Goal: Task Accomplishment & Management: Manage account settings

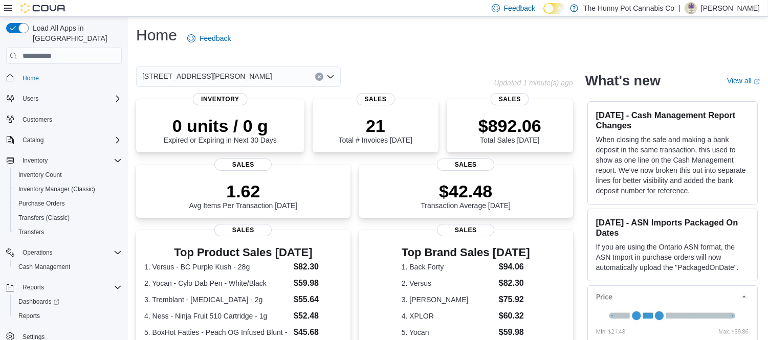
click at [384, 40] on div "Home Feedback" at bounding box center [448, 38] width 624 height 27
click at [325, 27] on div "Home Feedback" at bounding box center [448, 38] width 624 height 27
click at [407, 42] on div "Home Feedback" at bounding box center [448, 38] width 624 height 27
click at [366, 49] on div "Home Feedback" at bounding box center [448, 38] width 624 height 27
click at [354, 39] on div "Home Feedback" at bounding box center [448, 38] width 624 height 27
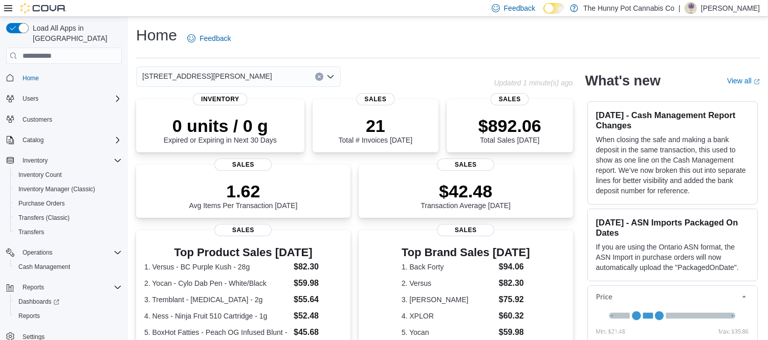
click at [355, 31] on div "Home Feedback" at bounding box center [448, 38] width 624 height 27
click at [37, 74] on span "Home" at bounding box center [31, 78] width 16 height 8
click at [39, 263] on span "Cash Management" at bounding box center [44, 267] width 52 height 8
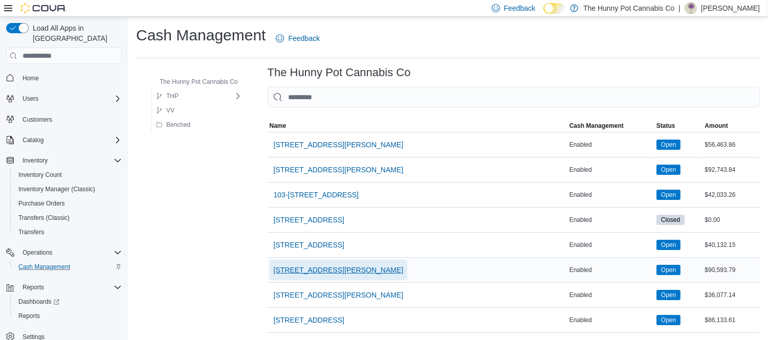
click at [317, 269] on span "[STREET_ADDRESS][PERSON_NAME]" at bounding box center [339, 270] width 130 height 10
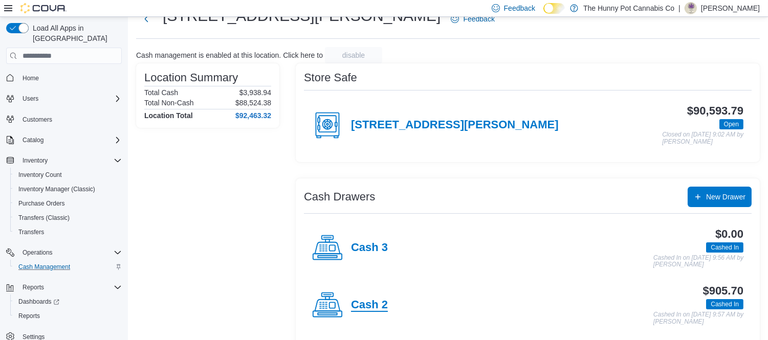
scroll to position [57, 0]
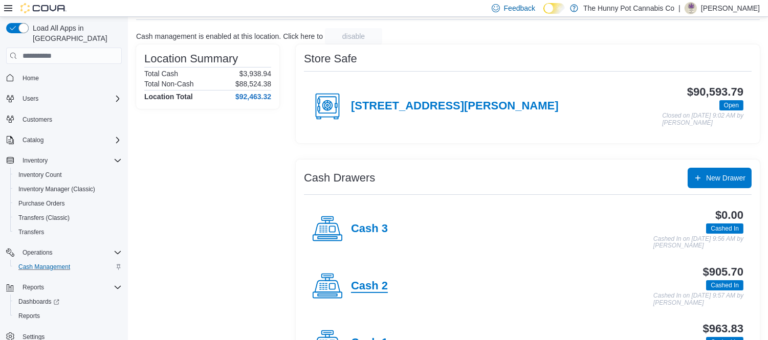
click at [369, 282] on h4 "Cash 2" at bounding box center [369, 286] width 37 height 13
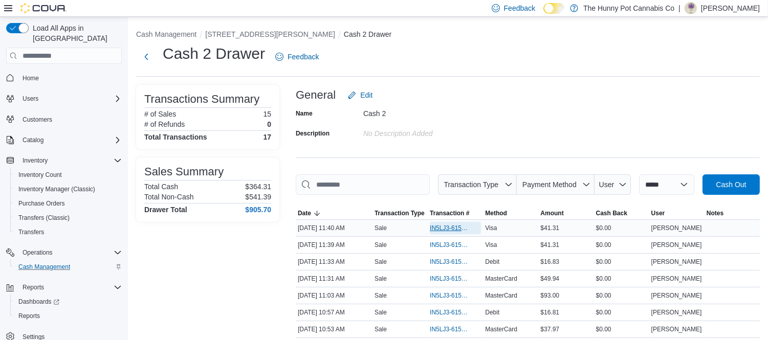
click at [444, 225] on span "IN5LJ3-6154625" at bounding box center [450, 228] width 41 height 8
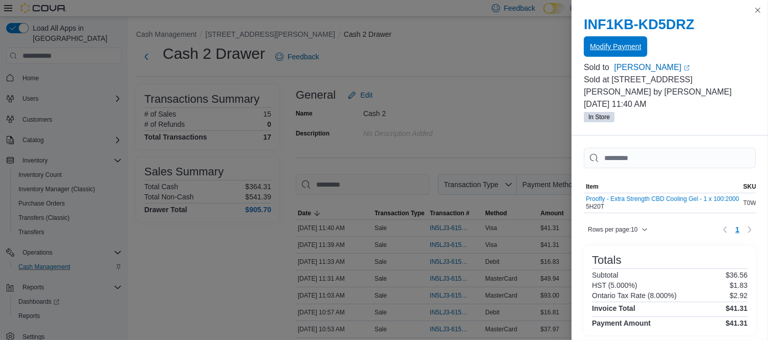
click at [621, 50] on span "Modify Payment" at bounding box center [615, 46] width 51 height 10
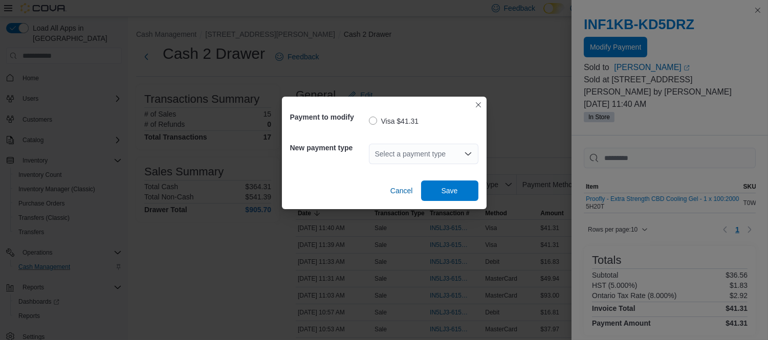
click at [392, 151] on div "Select a payment type" at bounding box center [424, 154] width 110 height 20
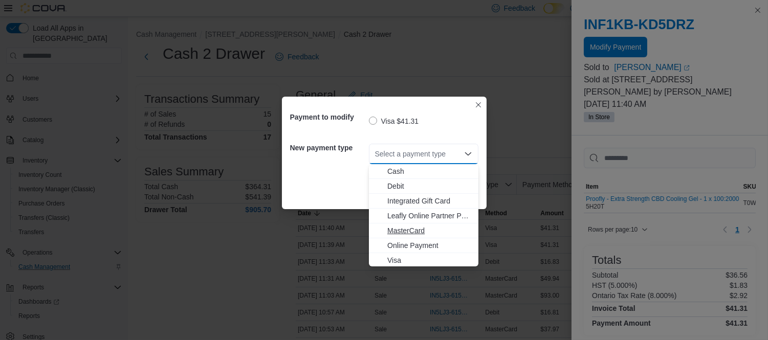
click at [401, 229] on span "MasterCard" at bounding box center [429, 231] width 85 height 10
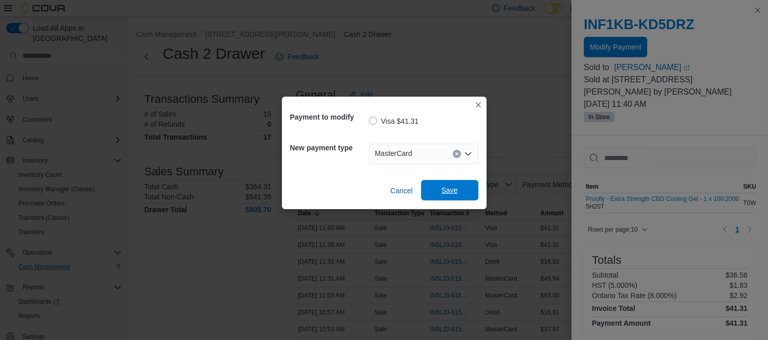
click at [435, 188] on span "Save" at bounding box center [449, 190] width 45 height 20
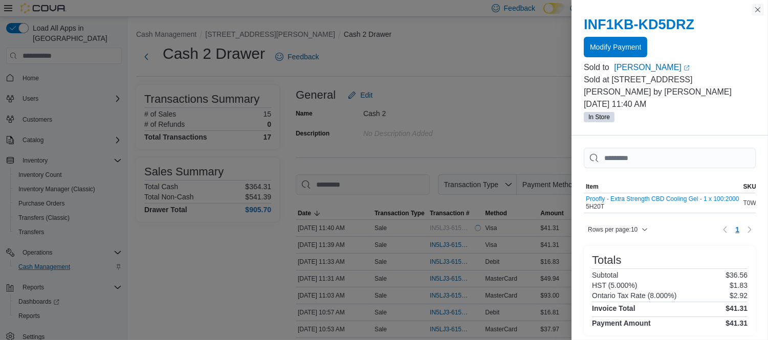
click at [758, 7] on button "Close this dialog" at bounding box center [758, 10] width 12 height 12
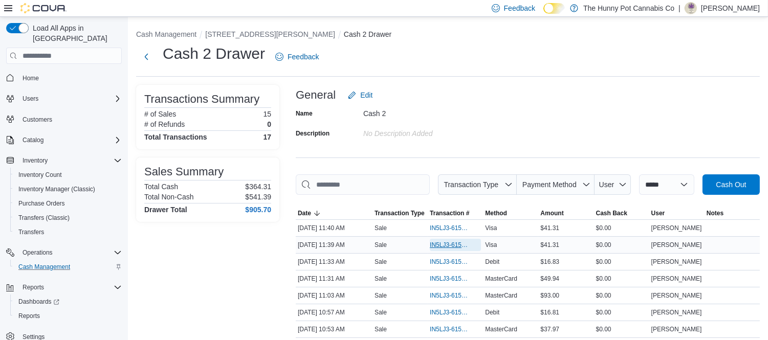
click at [457, 242] on span "IN5LJ3-6154615" at bounding box center [450, 245] width 41 height 8
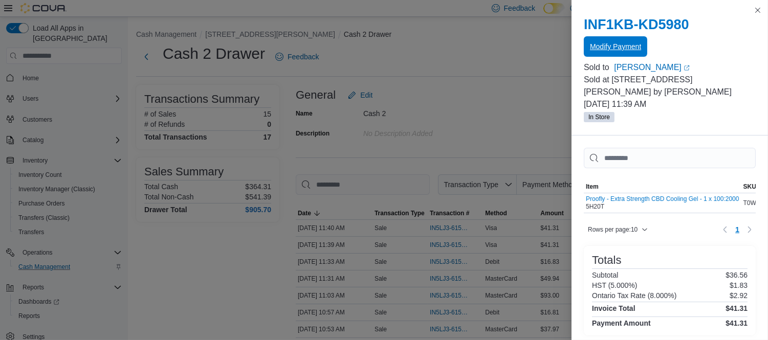
click at [615, 47] on span "Modify Payment" at bounding box center [615, 46] width 51 height 10
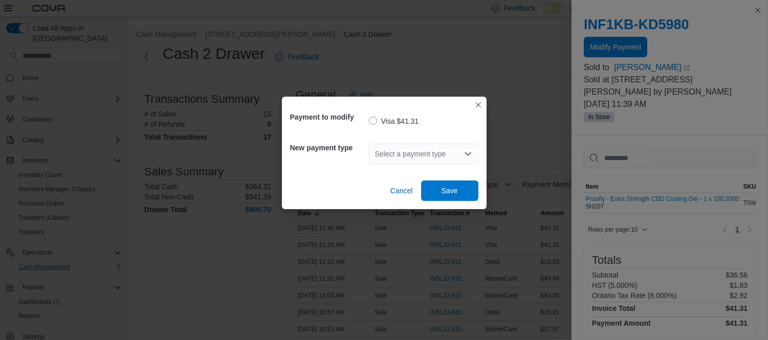
click at [431, 152] on div "Select a payment type" at bounding box center [424, 154] width 110 height 20
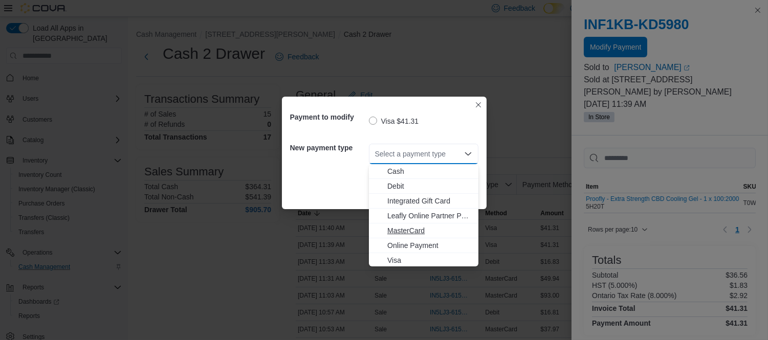
click at [411, 227] on span "MasterCard" at bounding box center [429, 231] width 85 height 10
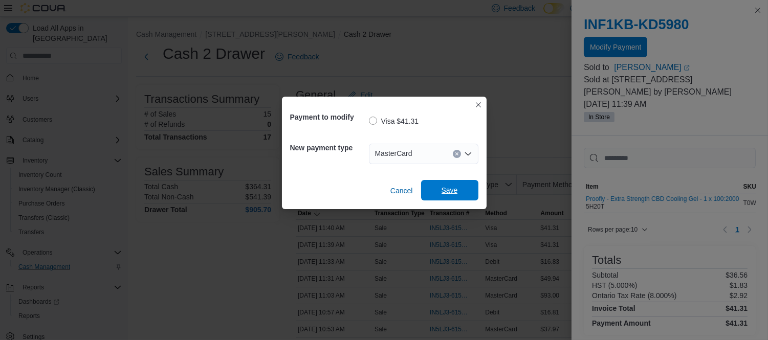
click at [461, 189] on span "Save" at bounding box center [449, 190] width 45 height 20
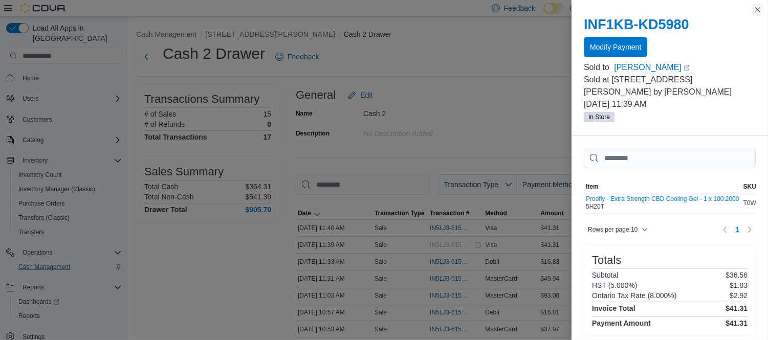
click at [752, 11] on button "Close this dialog" at bounding box center [758, 10] width 12 height 12
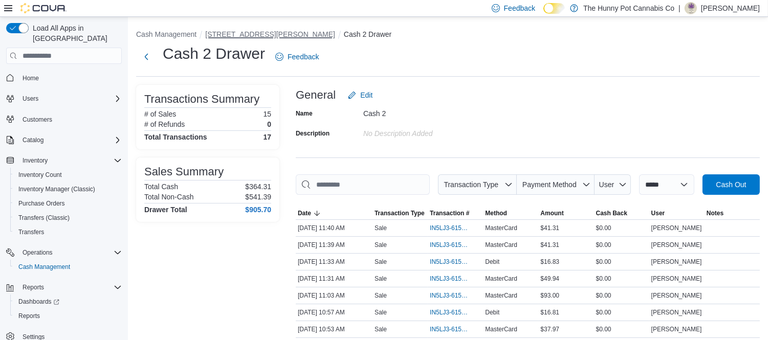
click at [243, 37] on button "[STREET_ADDRESS][PERSON_NAME]" at bounding box center [270, 34] width 130 height 8
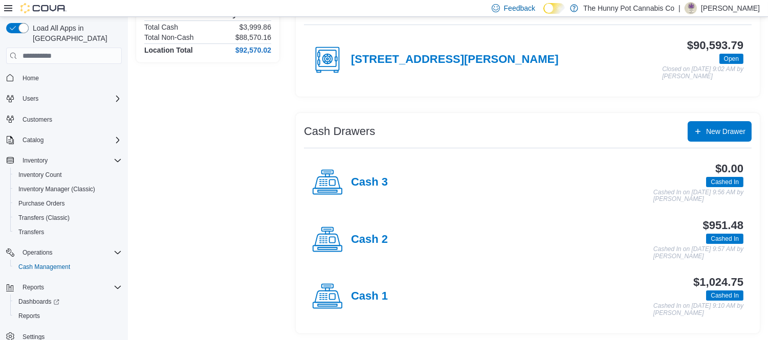
scroll to position [104, 0]
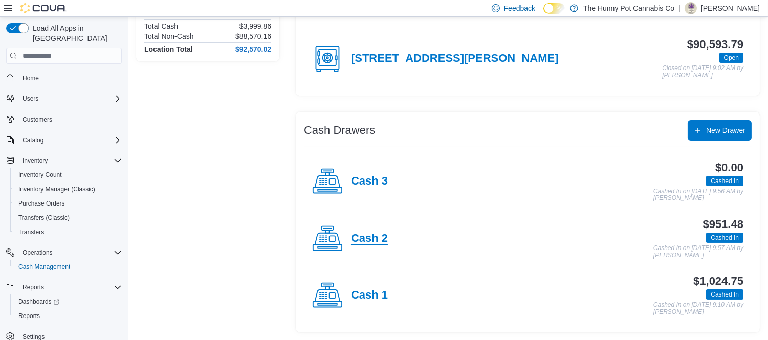
click at [376, 237] on h4 "Cash 2" at bounding box center [369, 238] width 37 height 13
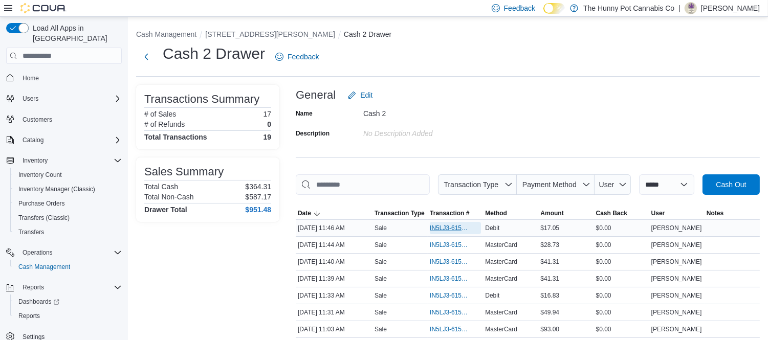
click at [454, 228] on span "IN5LJ3-6154669" at bounding box center [450, 228] width 41 height 8
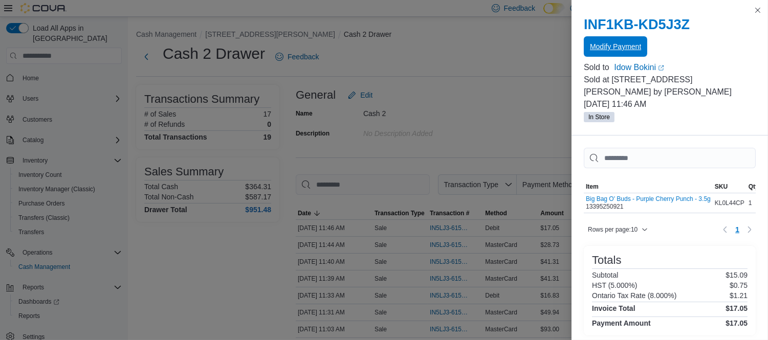
click at [616, 49] on span "Modify Payment" at bounding box center [615, 46] width 51 height 10
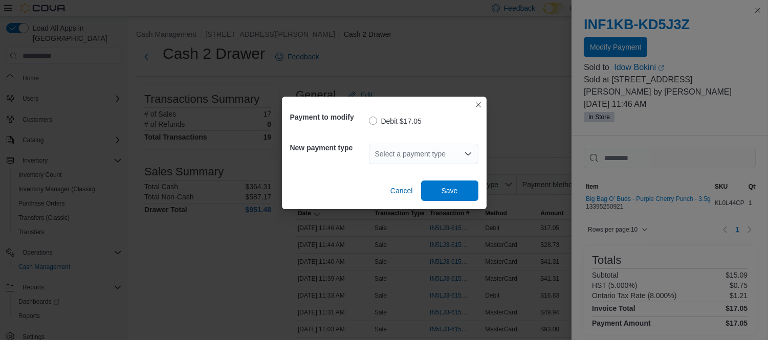
click at [384, 155] on div "Select a payment type" at bounding box center [424, 154] width 110 height 20
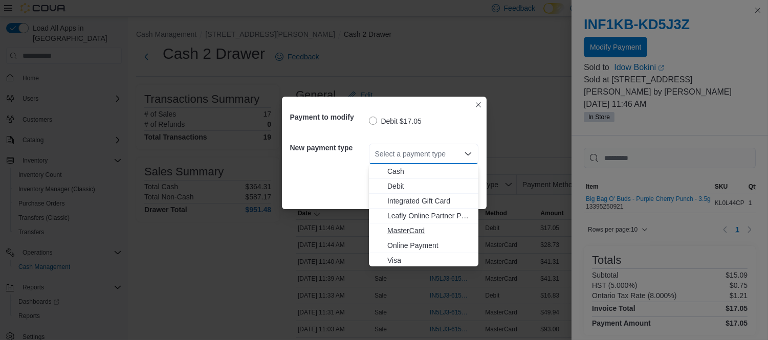
click at [415, 231] on span "MasterCard" at bounding box center [429, 231] width 85 height 10
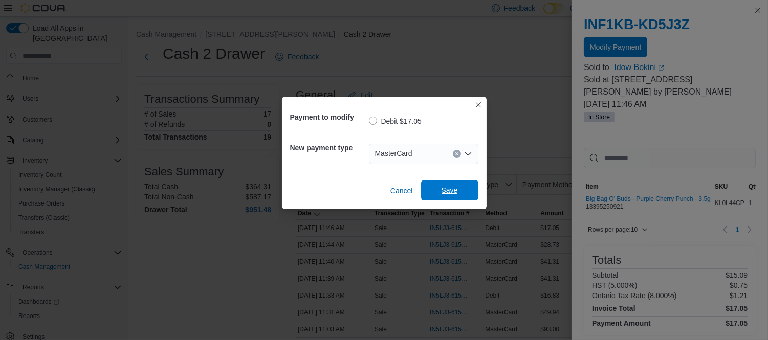
click at [457, 188] on span "Save" at bounding box center [450, 190] width 16 height 10
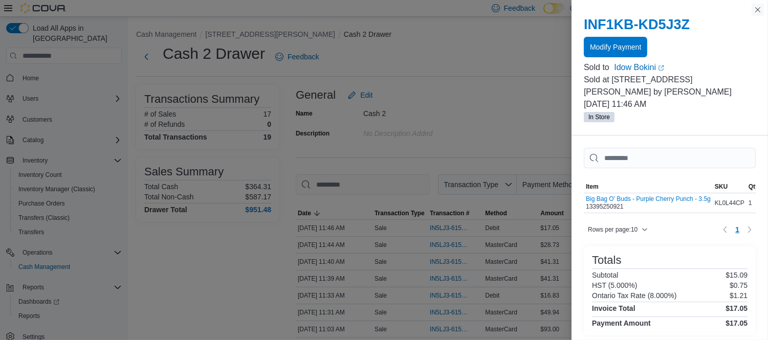
click at [759, 8] on button "Close this dialog" at bounding box center [758, 10] width 12 height 12
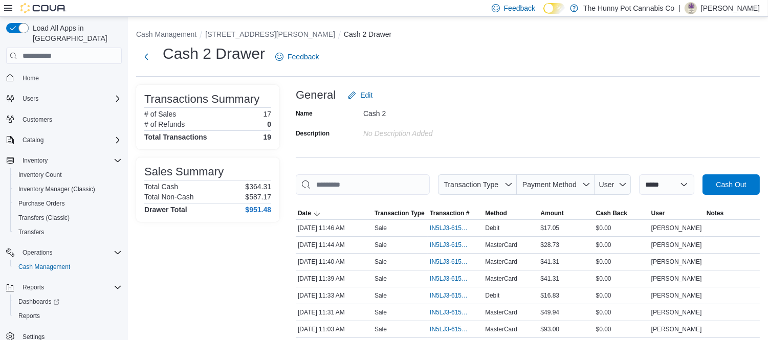
click at [468, 53] on div "Cash 2 Drawer Feedback" at bounding box center [448, 57] width 624 height 27
click at [500, 61] on div "Cash 2 Drawer Feedback" at bounding box center [448, 57] width 624 height 27
click at [32, 74] on span "Home" at bounding box center [31, 78] width 16 height 8
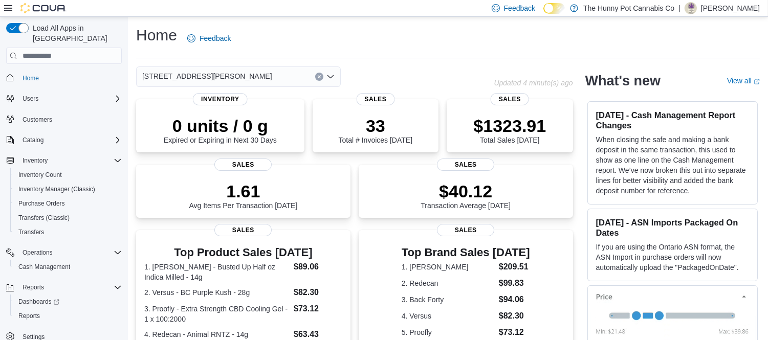
click at [383, 19] on div "Home Feedback 121 Clarence Street Updated 4 minute(s) ago 0 units / 0 g Expired…" at bounding box center [448, 305] width 640 height 576
